Goal: Transaction & Acquisition: Purchase product/service

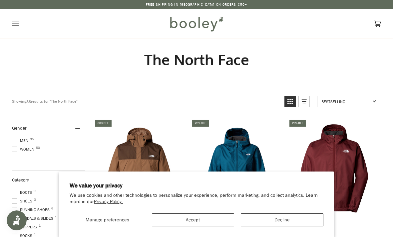
click at [221, 221] on button "Accept" at bounding box center [193, 220] width 83 height 13
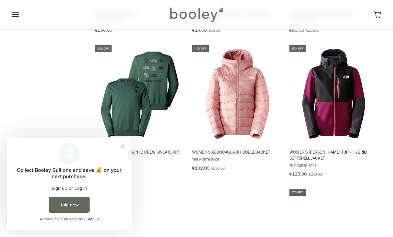
scroll to position [626, 0]
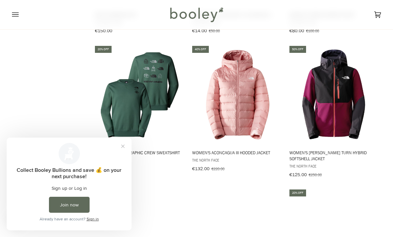
click at [351, 105] on img "Women's Dawn Turn Hybrid Softshell Jacket" at bounding box center [333, 94] width 91 height 91
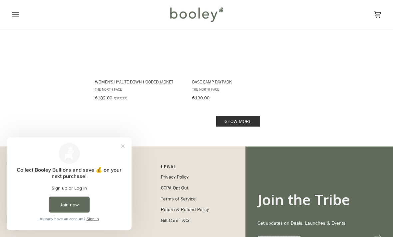
scroll to position [969, 0]
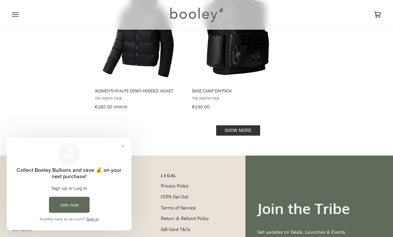
click at [257, 130] on link "Show more" at bounding box center [238, 130] width 44 height 10
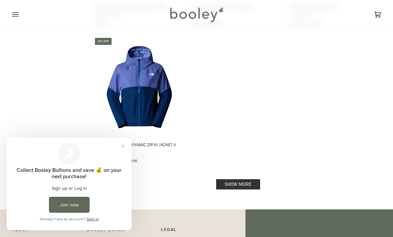
scroll to position [1888, 0]
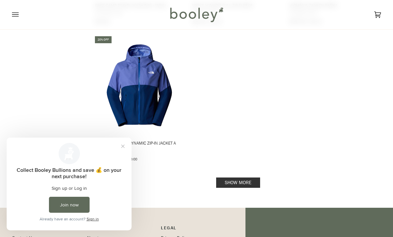
click at [250, 178] on link "Show more" at bounding box center [238, 183] width 44 height 10
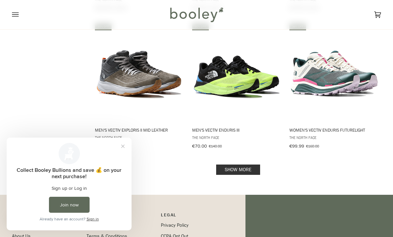
scroll to position [2727, 0]
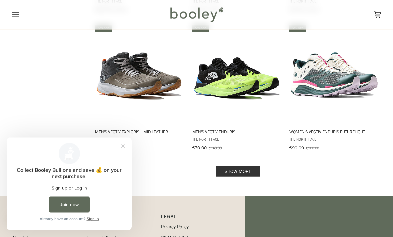
click at [252, 166] on link "Show more" at bounding box center [238, 171] width 44 height 10
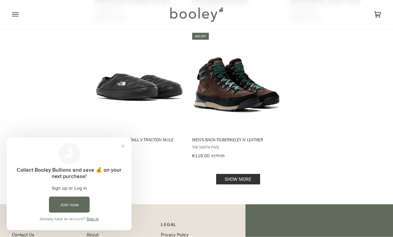
scroll to position [3716, 0]
click at [254, 174] on link "Show more" at bounding box center [238, 179] width 44 height 10
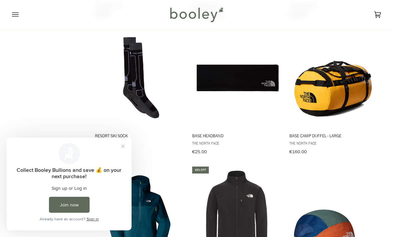
scroll to position [3856, 0]
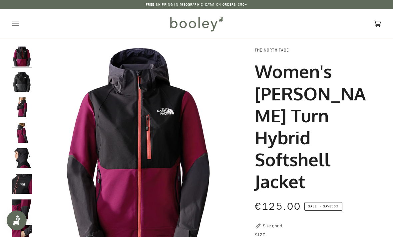
click at [25, 81] on img "The North Face Women's Dawn Turn Hybrid Softshell Jacket Asphalt Grey / TNF Bla…" at bounding box center [22, 82] width 20 height 20
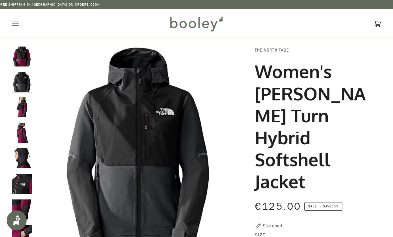
click at [20, 105] on img "The North Face Women's Dawn Turn Hybrid Softshell Jacket - Booley Galway" at bounding box center [22, 108] width 20 height 20
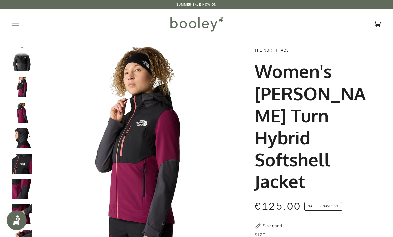
click at [22, 108] on img "The North Face Women's Dawn Turn Hybrid Softshell Jacket - Booley Galway" at bounding box center [22, 113] width 20 height 20
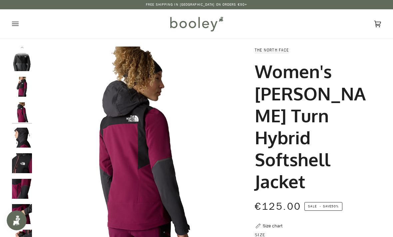
scroll to position [20, 0]
